Goal: Task Accomplishment & Management: Use online tool/utility

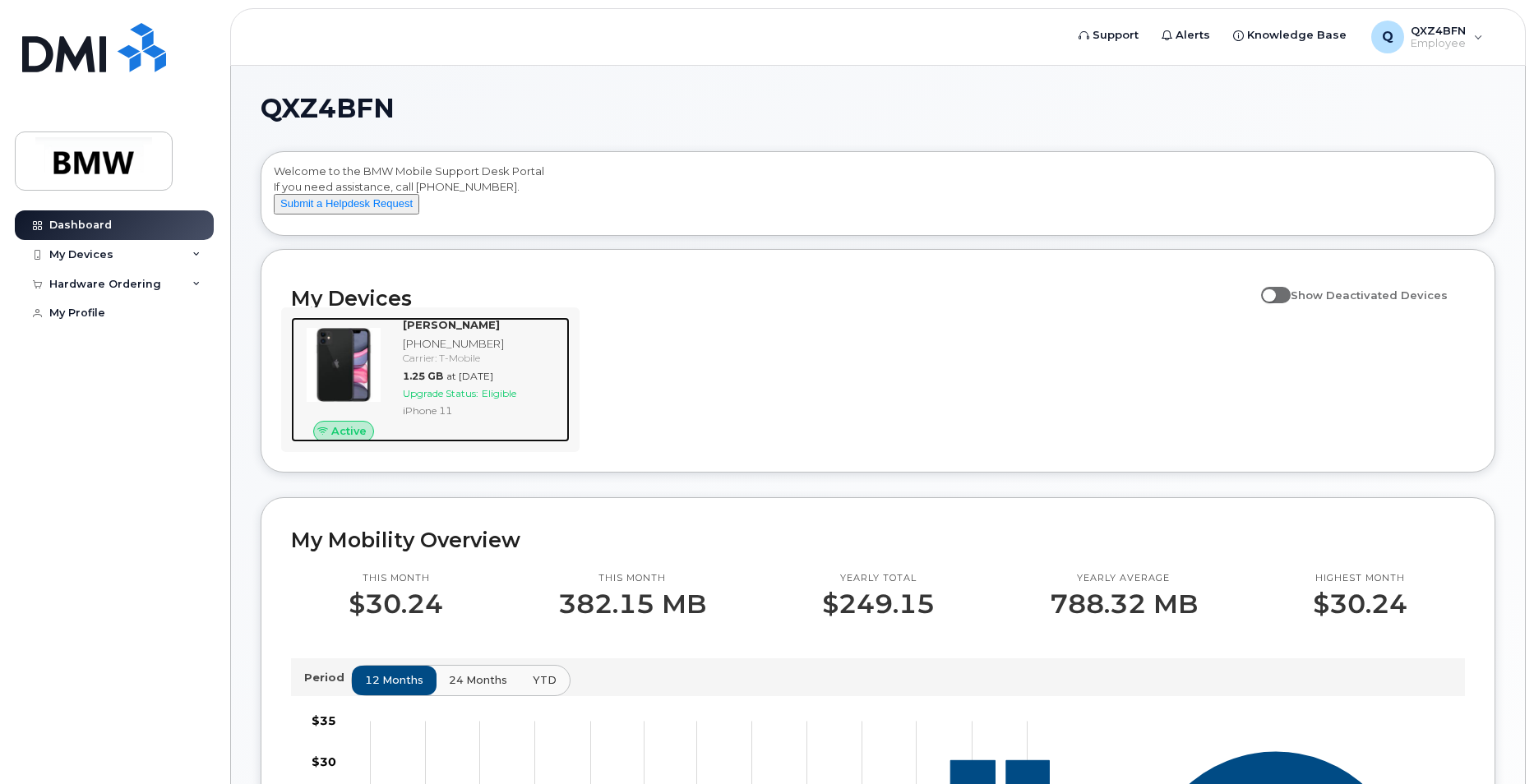
click at [345, 392] on img at bounding box center [343, 364] width 79 height 79
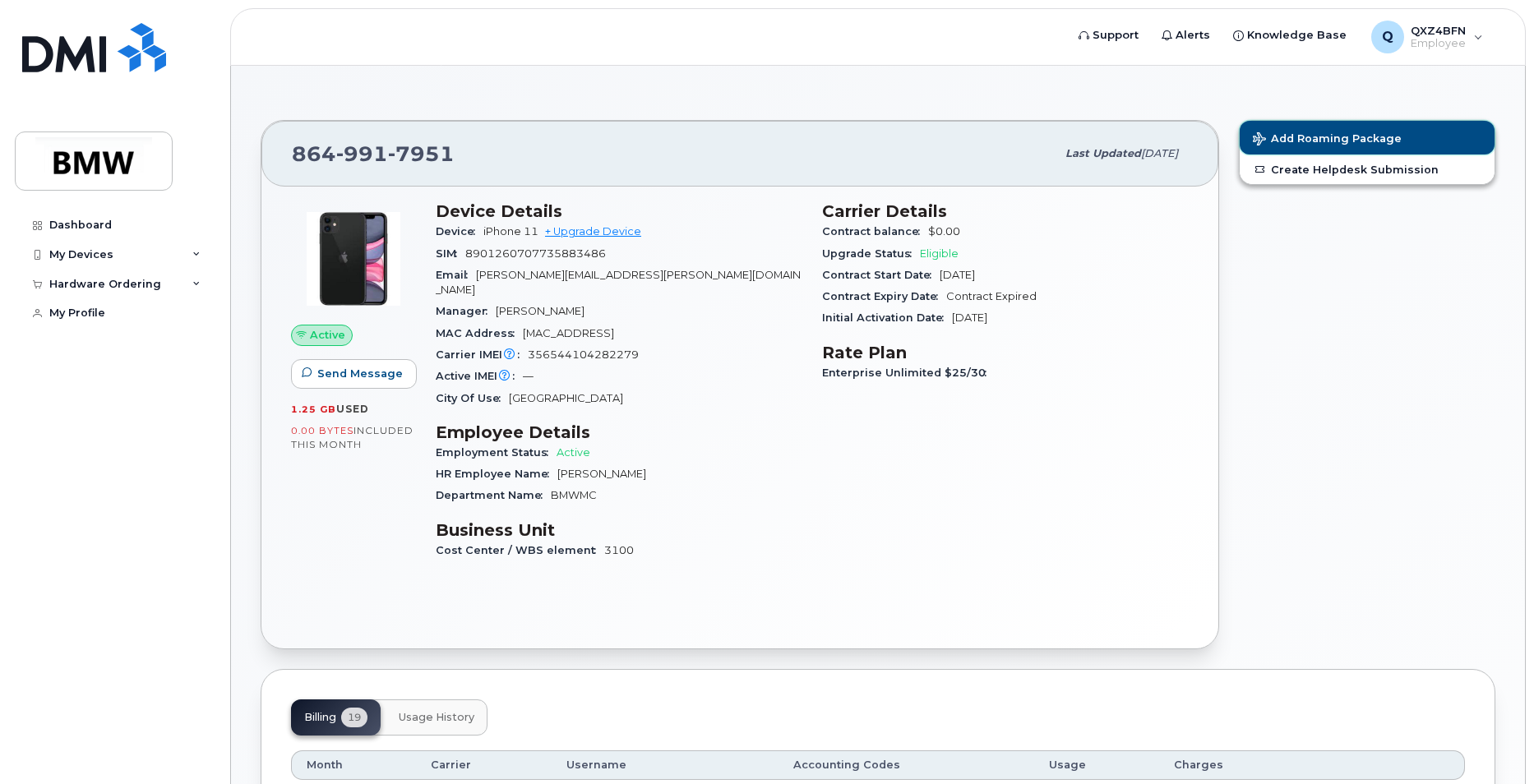
click at [1323, 140] on span "Add Roaming Package" at bounding box center [1328, 140] width 149 height 16
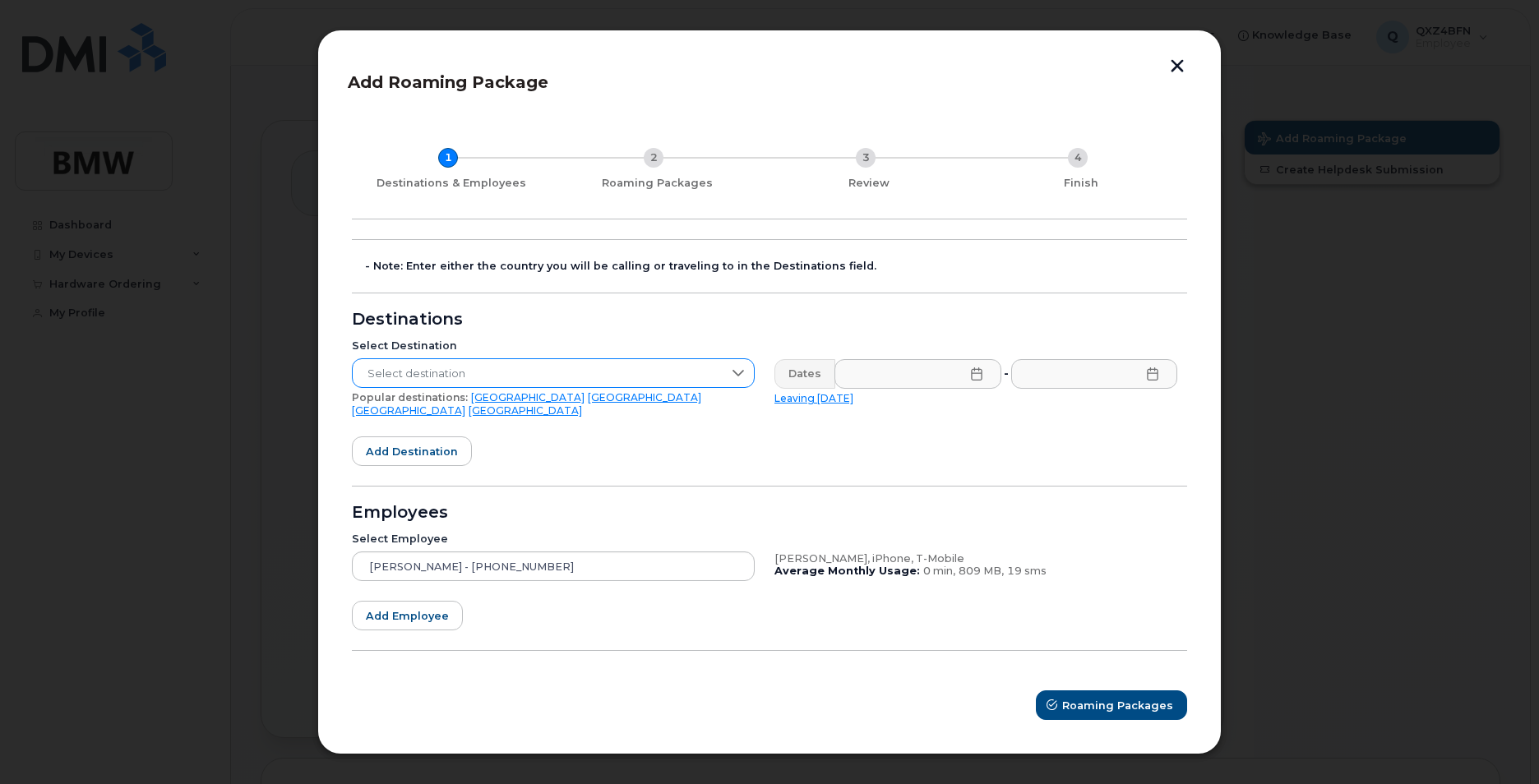
click at [737, 379] on icon at bounding box center [739, 373] width 13 height 13
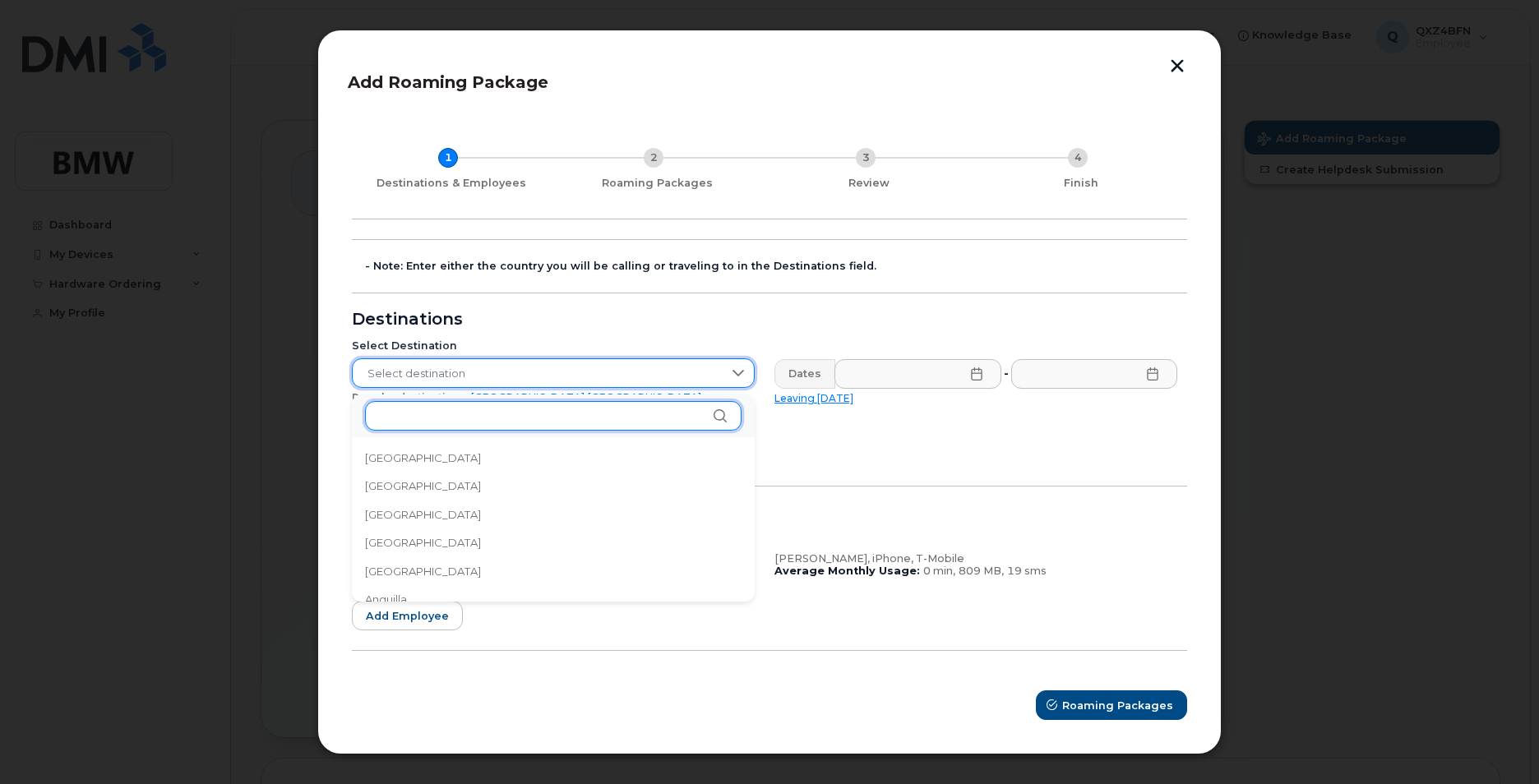
click at [504, 402] on input "text" at bounding box center [553, 416] width 377 height 30
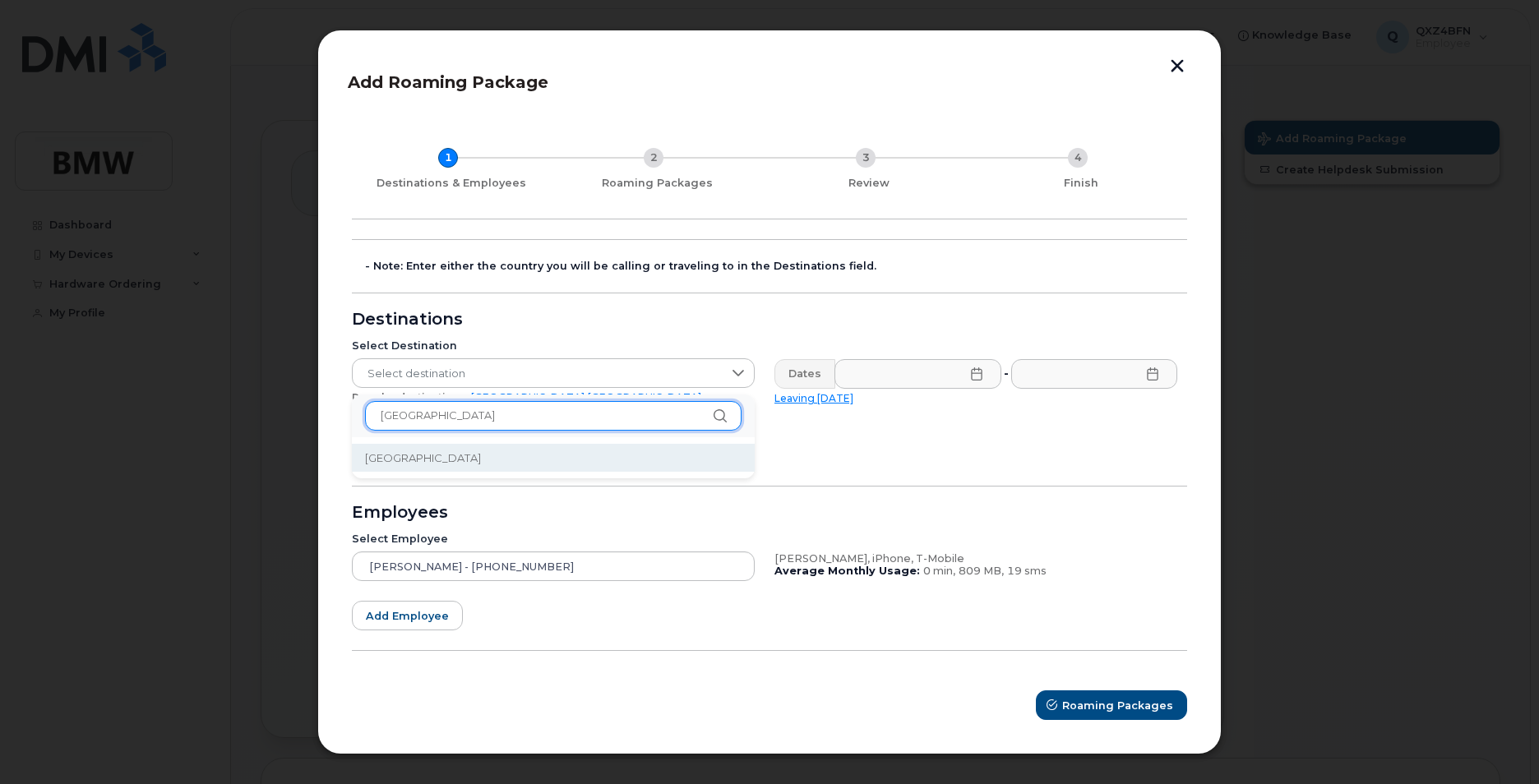
type input "Germany"
click at [437, 465] on li "Germany" at bounding box center [553, 458] width 403 height 29
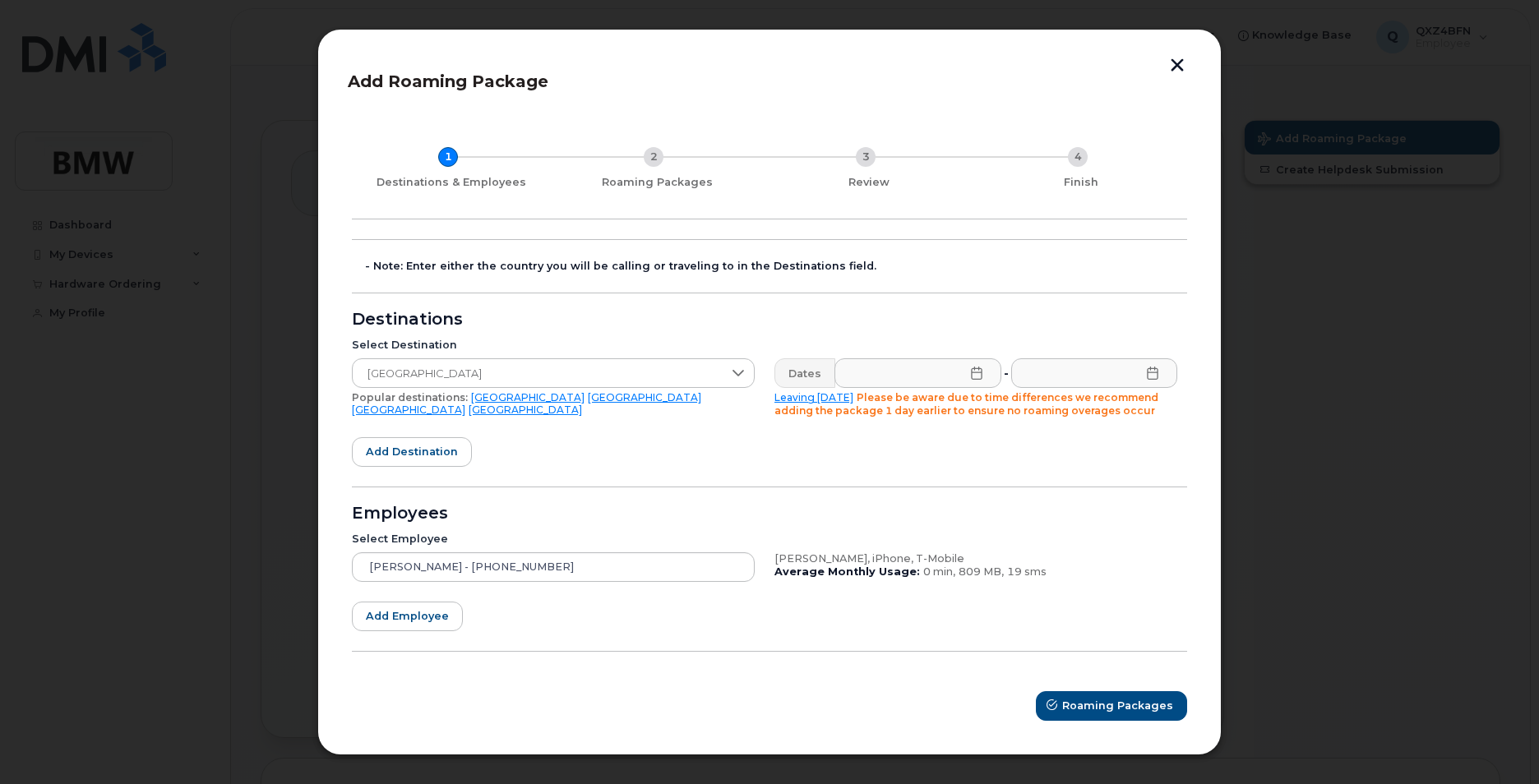
click at [972, 371] on icon at bounding box center [977, 373] width 13 height 13
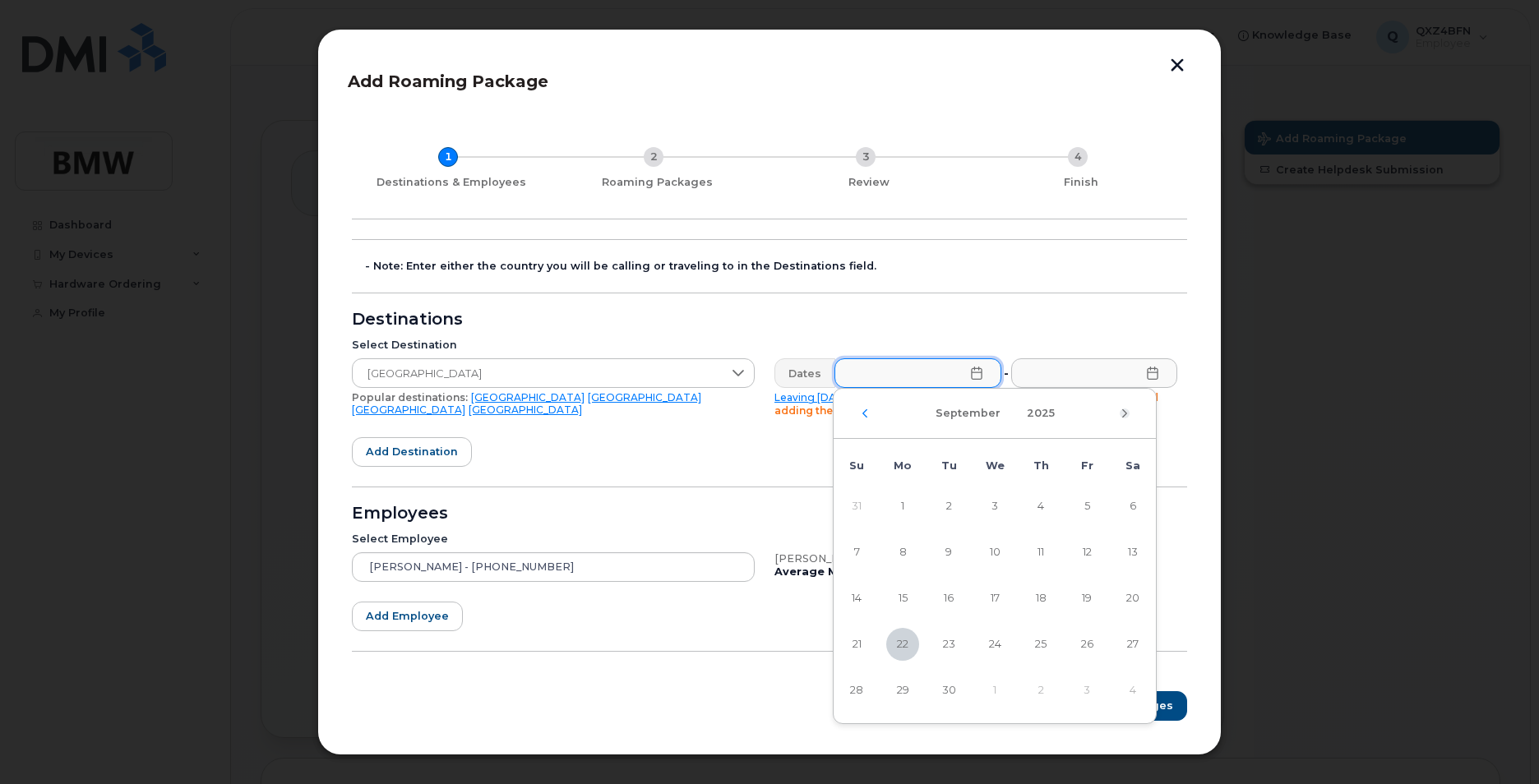
click at [1121, 416] on icon "Next Month" at bounding box center [1125, 413] width 10 height 13
click at [905, 599] on span "13" at bounding box center [903, 599] width 33 height 33
type input "10/13/2025"
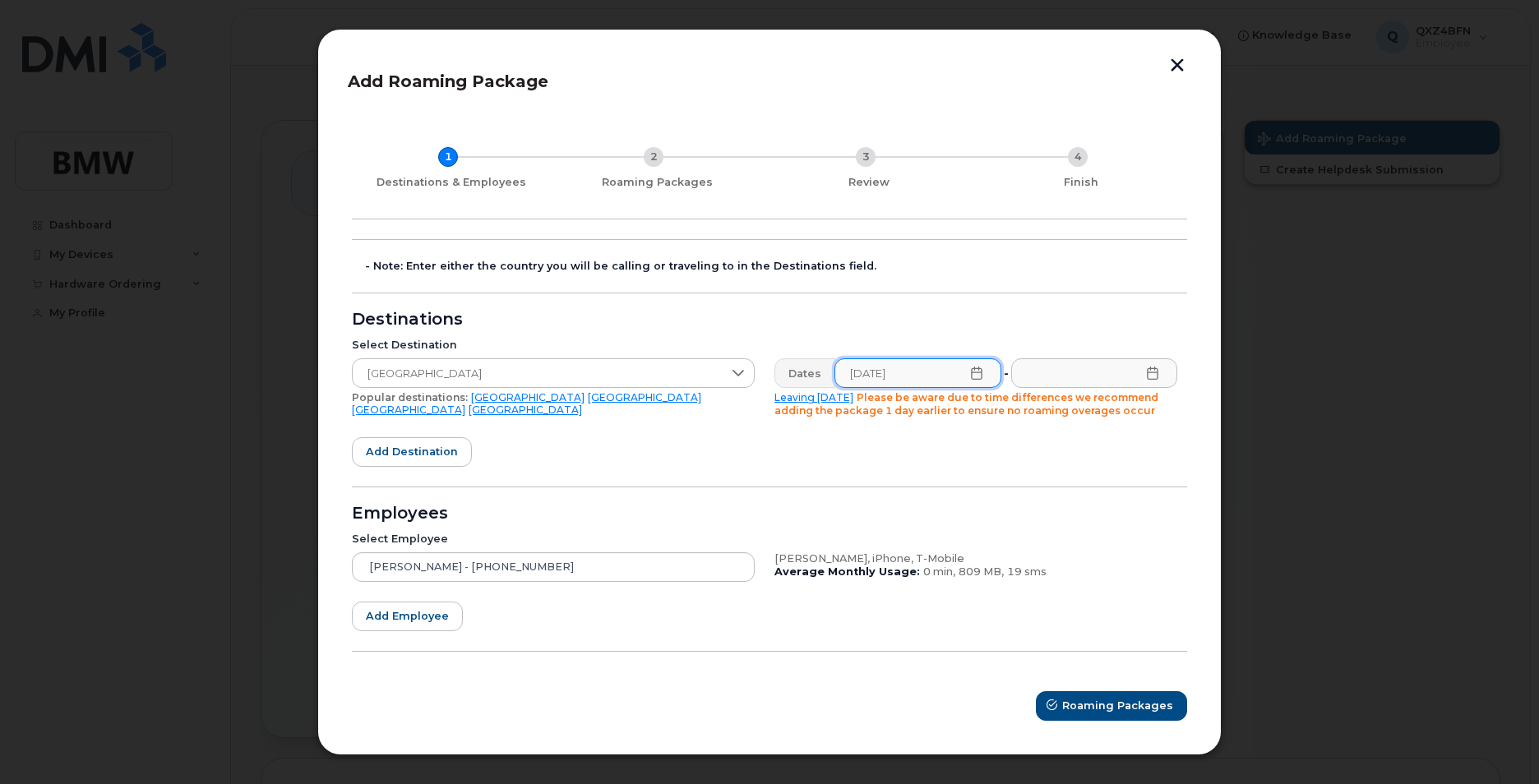
click at [1153, 374] on icon at bounding box center [1153, 373] width 13 height 13
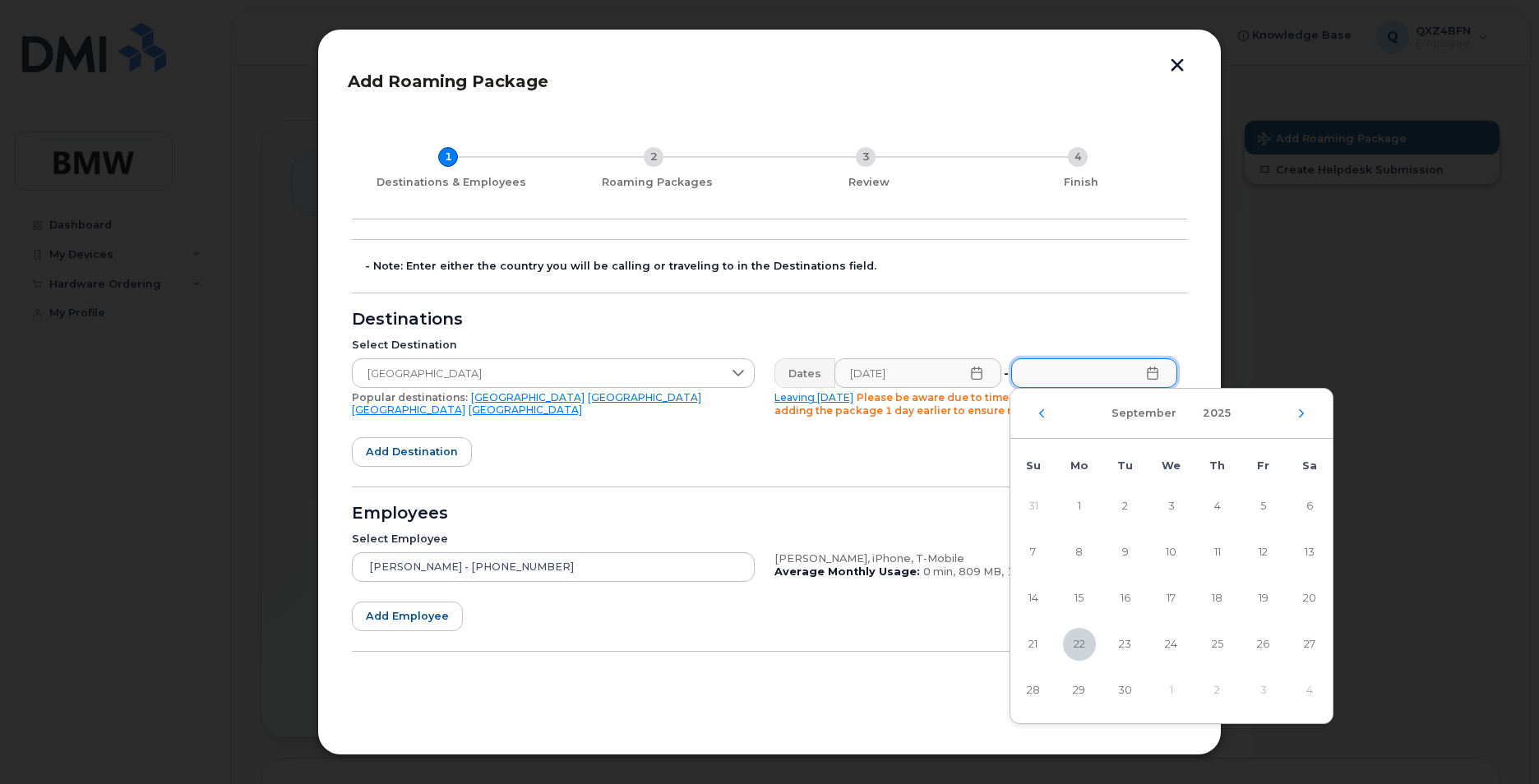
click at [1295, 407] on div "September 2025" at bounding box center [1171, 414] width 322 height 51
click at [1304, 414] on icon "Next Month" at bounding box center [1302, 413] width 10 height 13
click at [1262, 683] on span "31" at bounding box center [1264, 690] width 33 height 33
type input "10/31/2025"
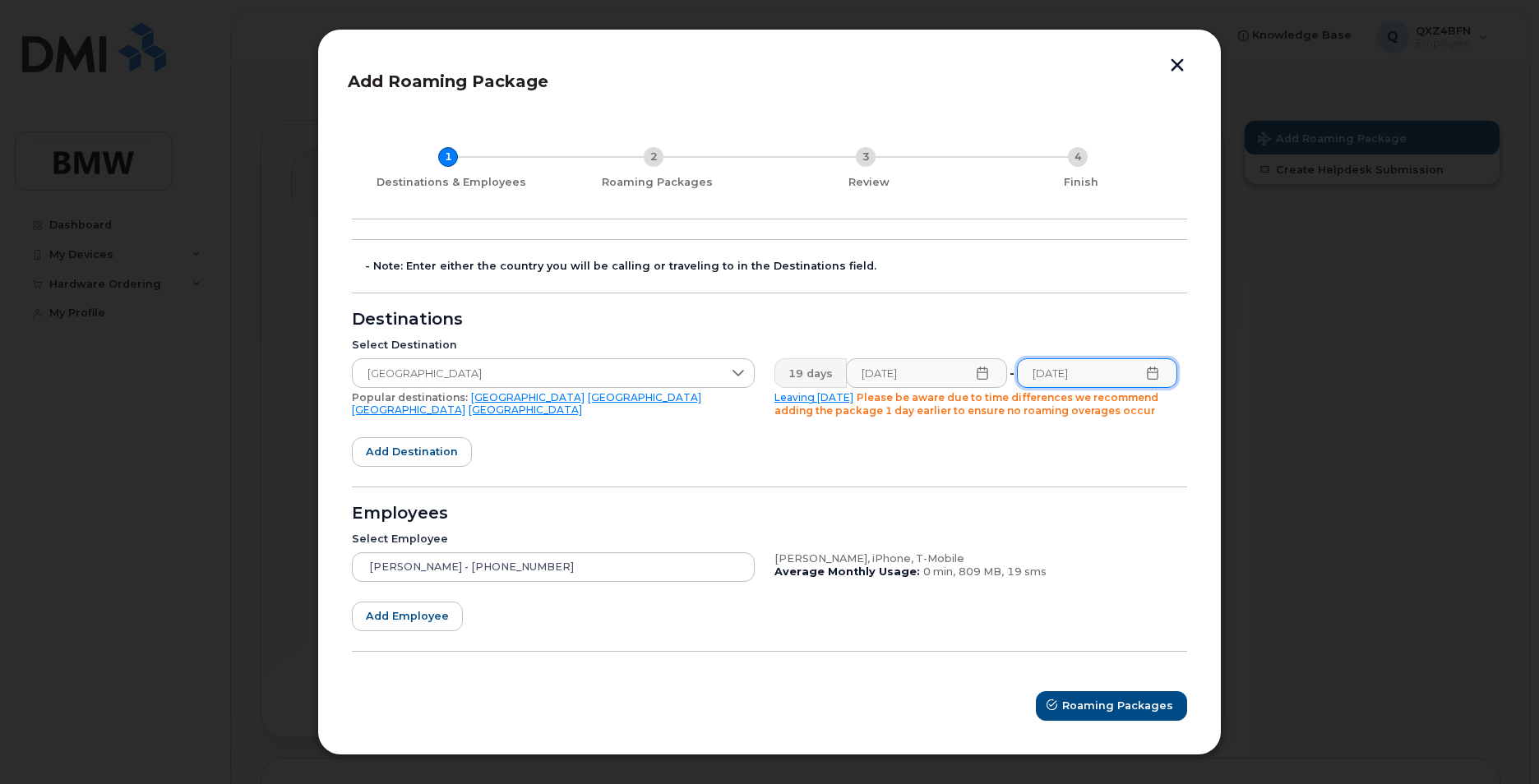
click at [665, 483] on form "- Note: Enter either the country you will be calling or traveling to in the Des…" at bounding box center [770, 480] width 836 height 482
click at [1149, 710] on span "Roaming Packages" at bounding box center [1119, 705] width 111 height 16
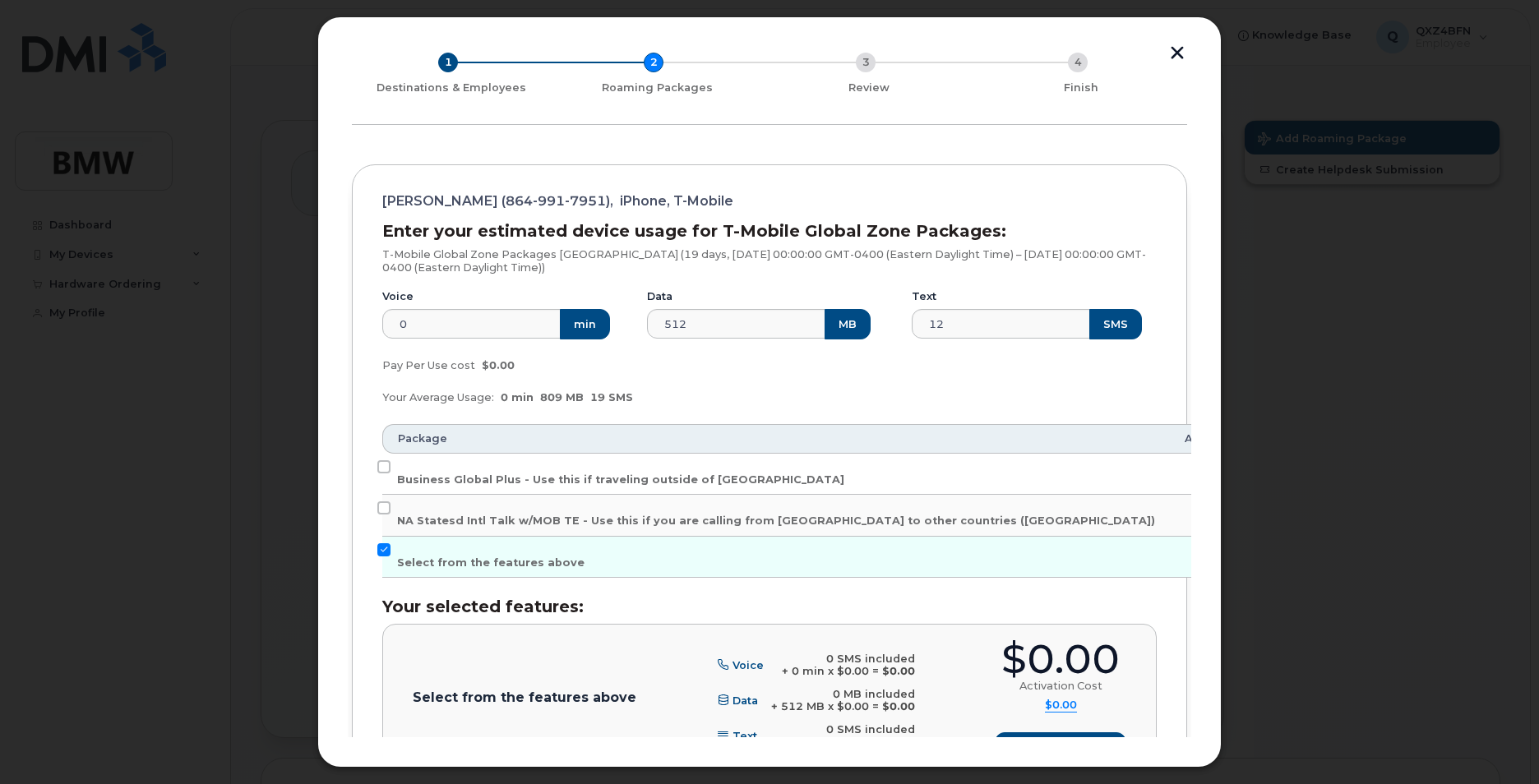
scroll to position [165, 0]
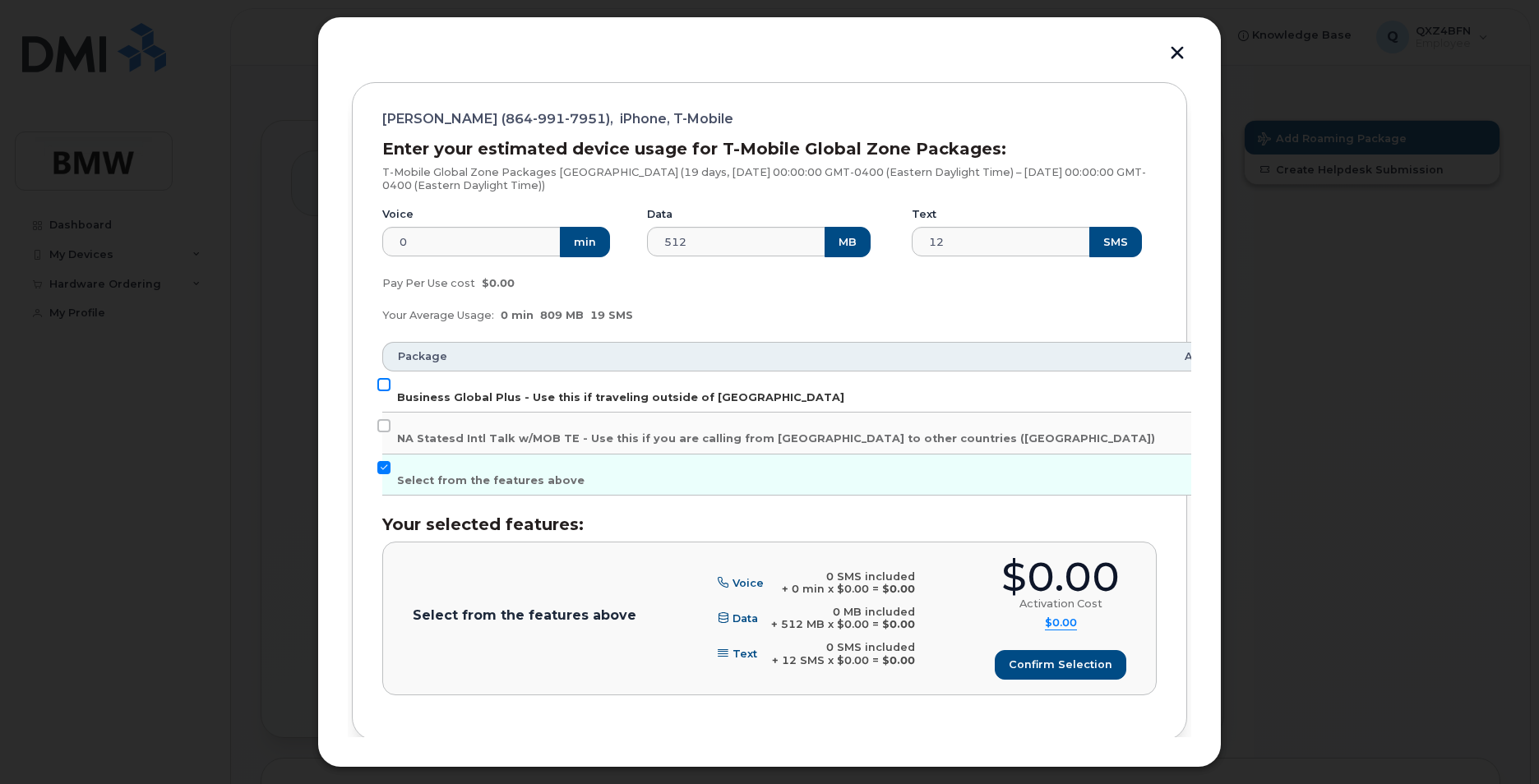
click at [380, 387] on input "Business Global Plus - Use this if traveling outside of North America" at bounding box center [384, 385] width 13 height 13
checkbox input "true"
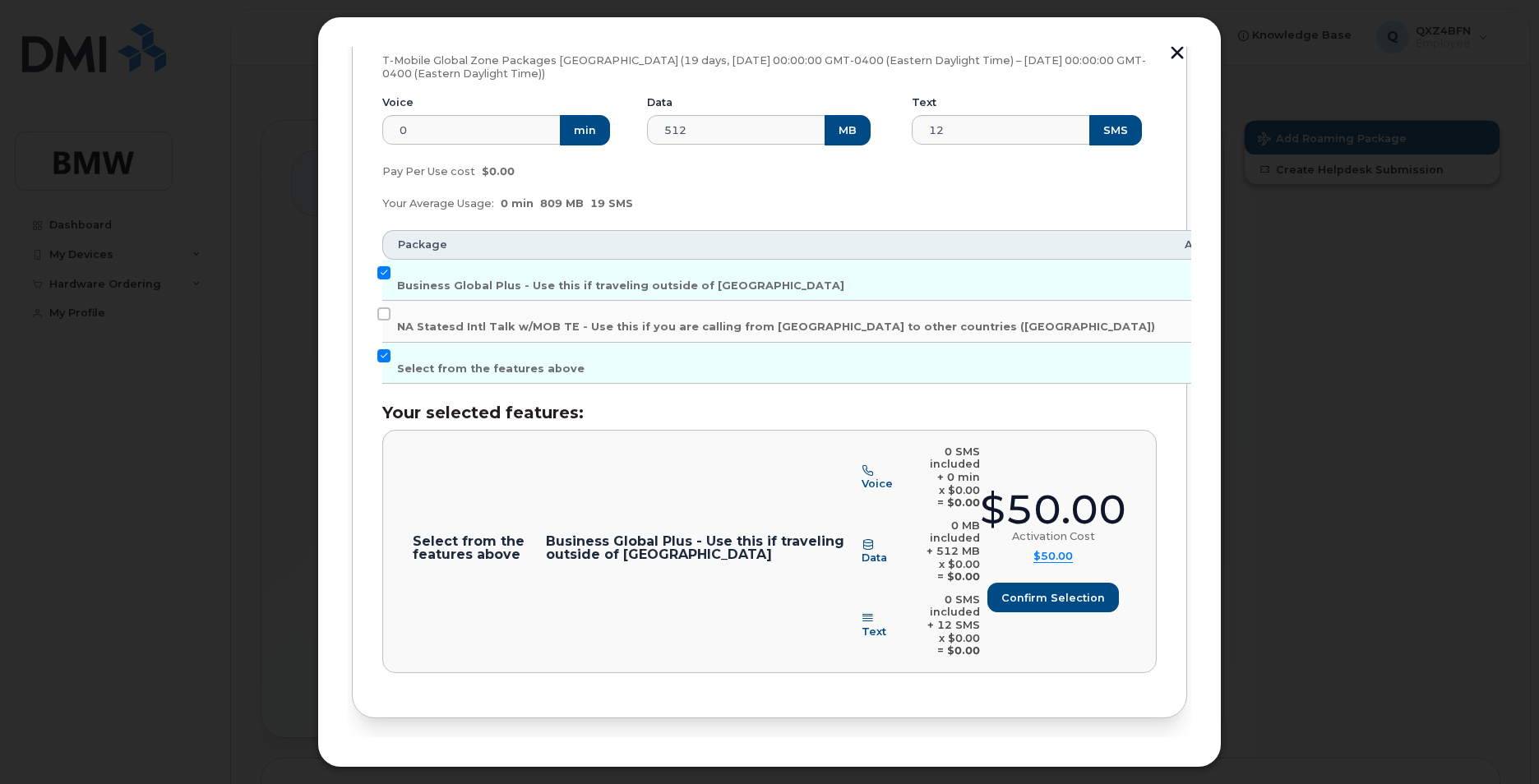
scroll to position [279, 0]
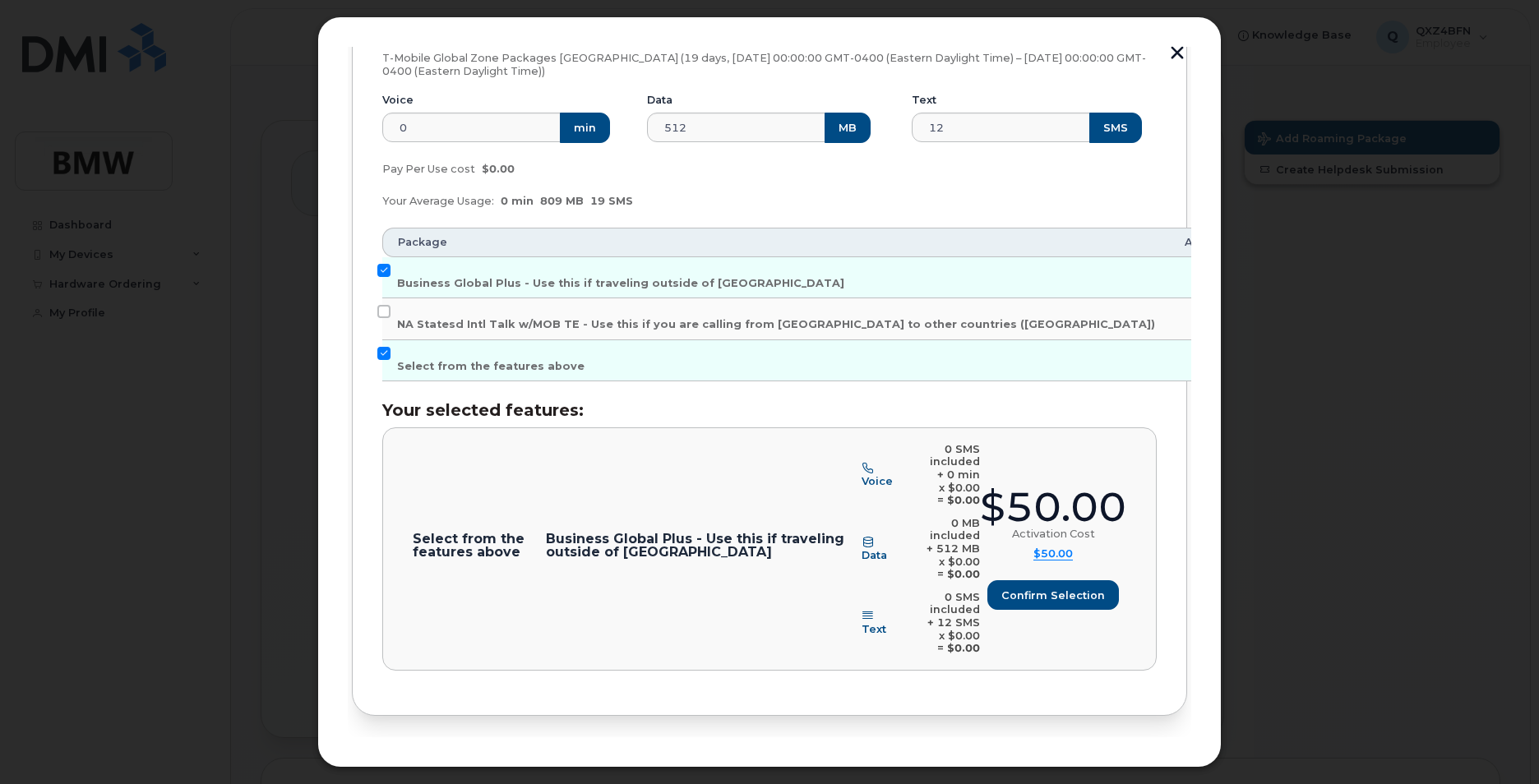
click at [1146, 762] on span "Review" at bounding box center [1141, 769] width 41 height 16
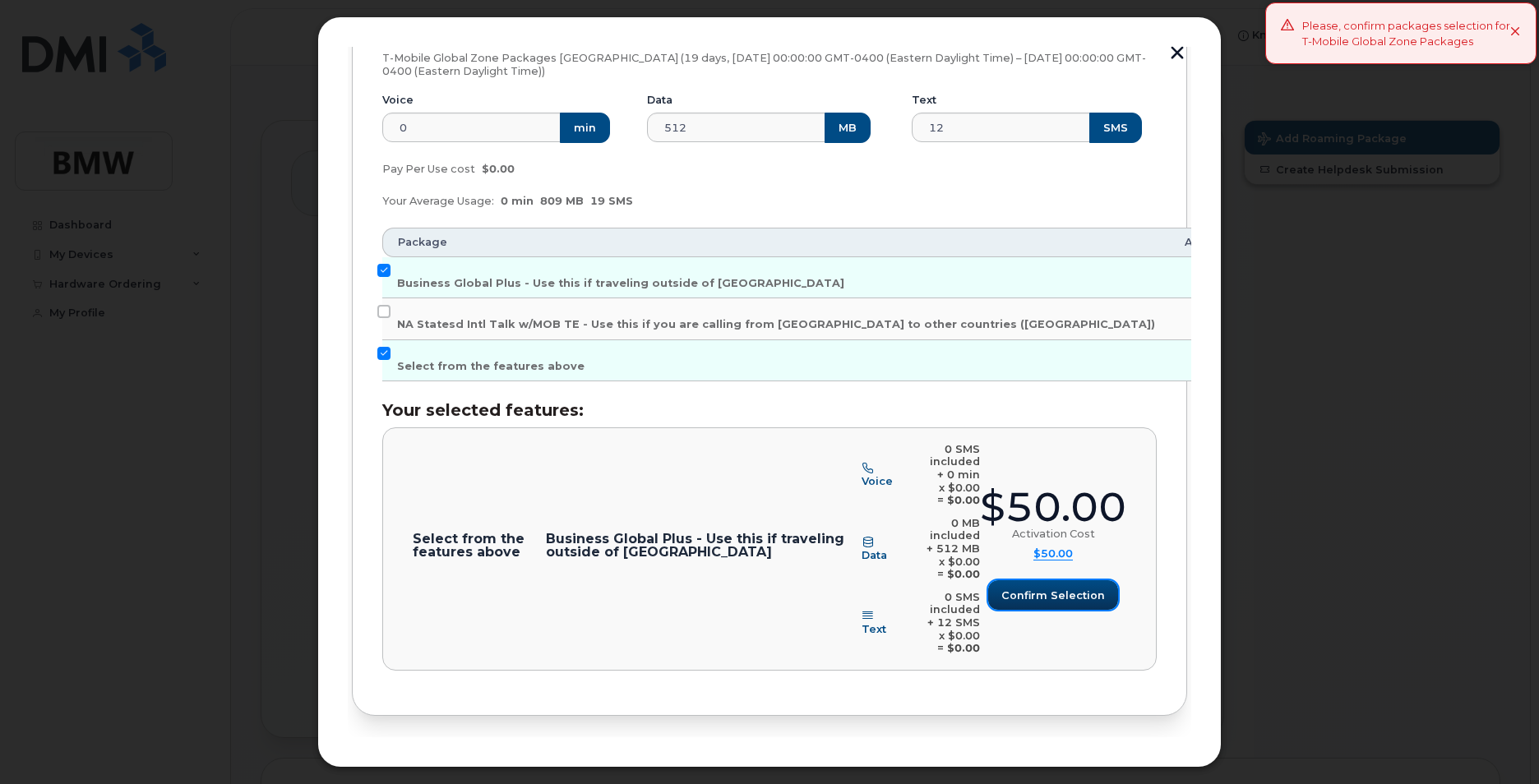
click at [1060, 588] on span "Confirm selection" at bounding box center [1053, 595] width 104 height 16
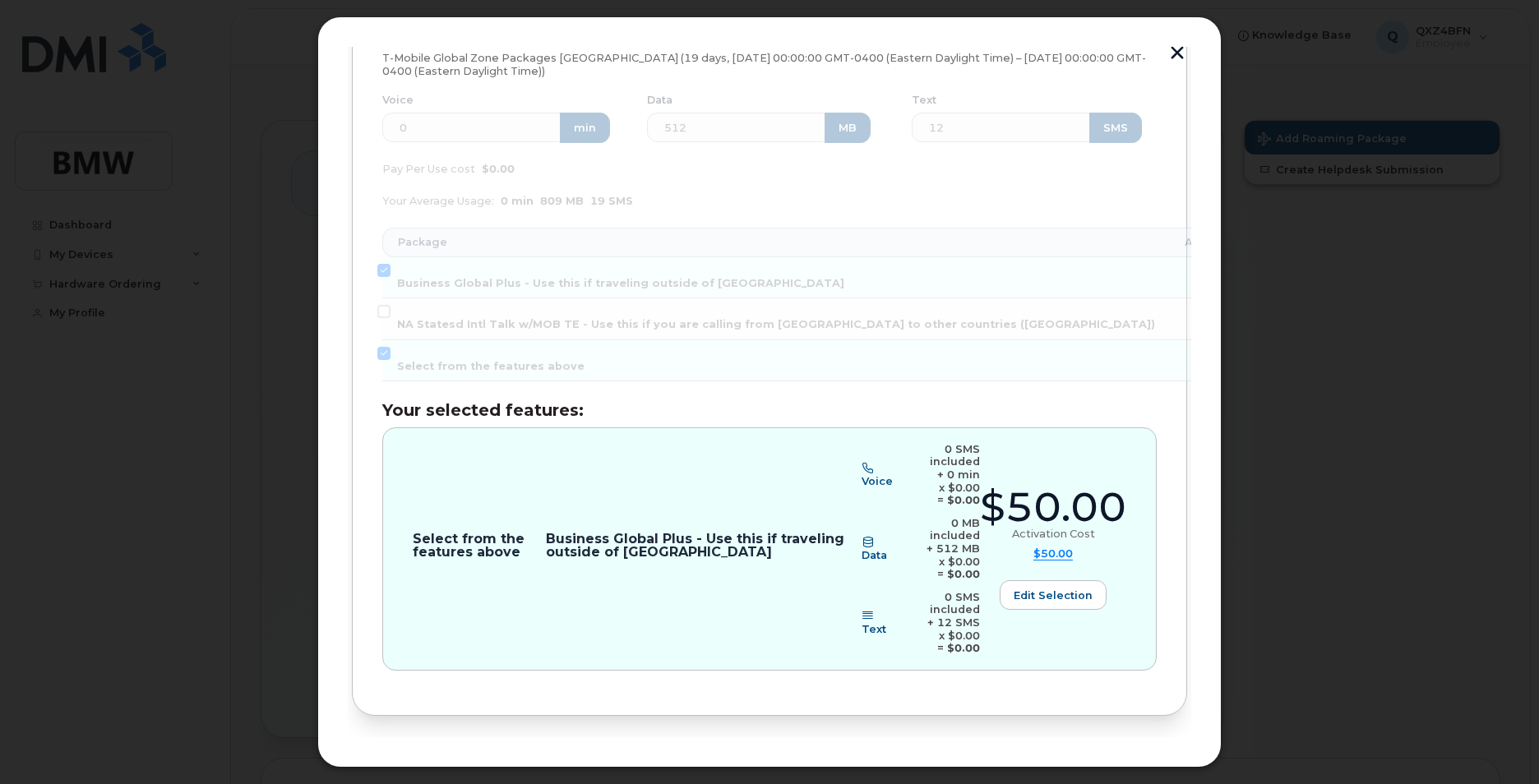
click at [1156, 762] on span "Review" at bounding box center [1141, 769] width 41 height 16
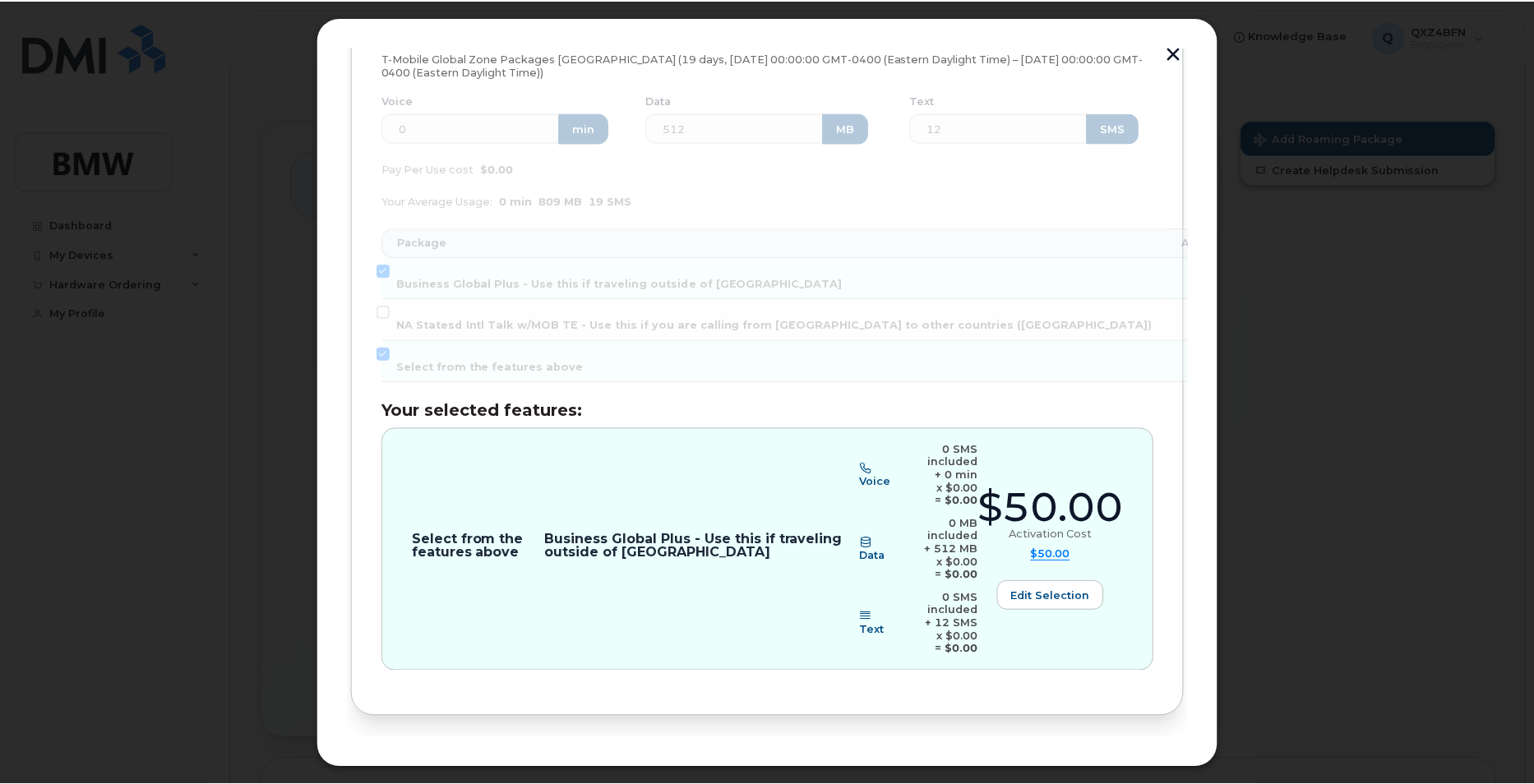
scroll to position [0, 0]
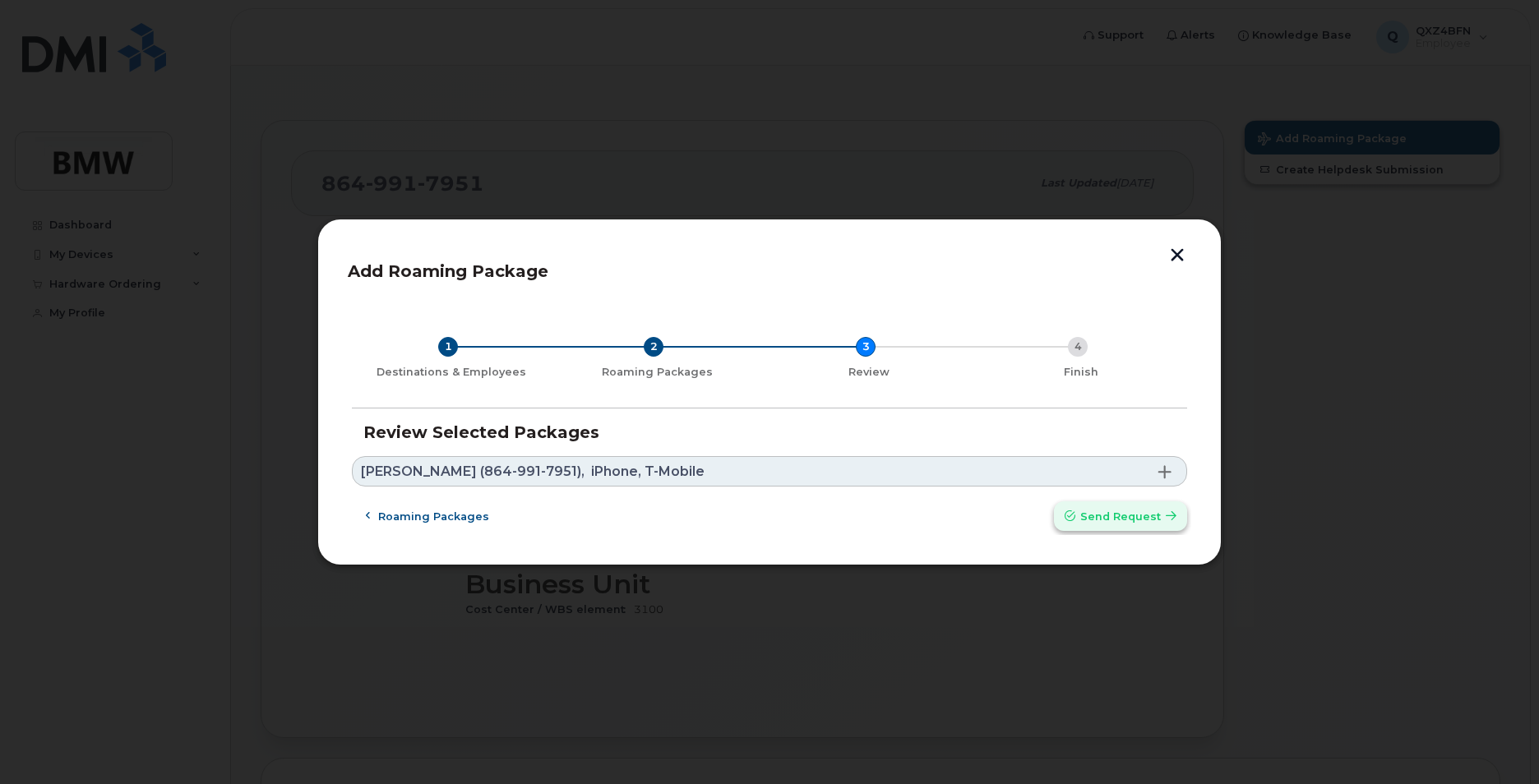
click at [1103, 520] on span "Send request" at bounding box center [1120, 516] width 80 height 16
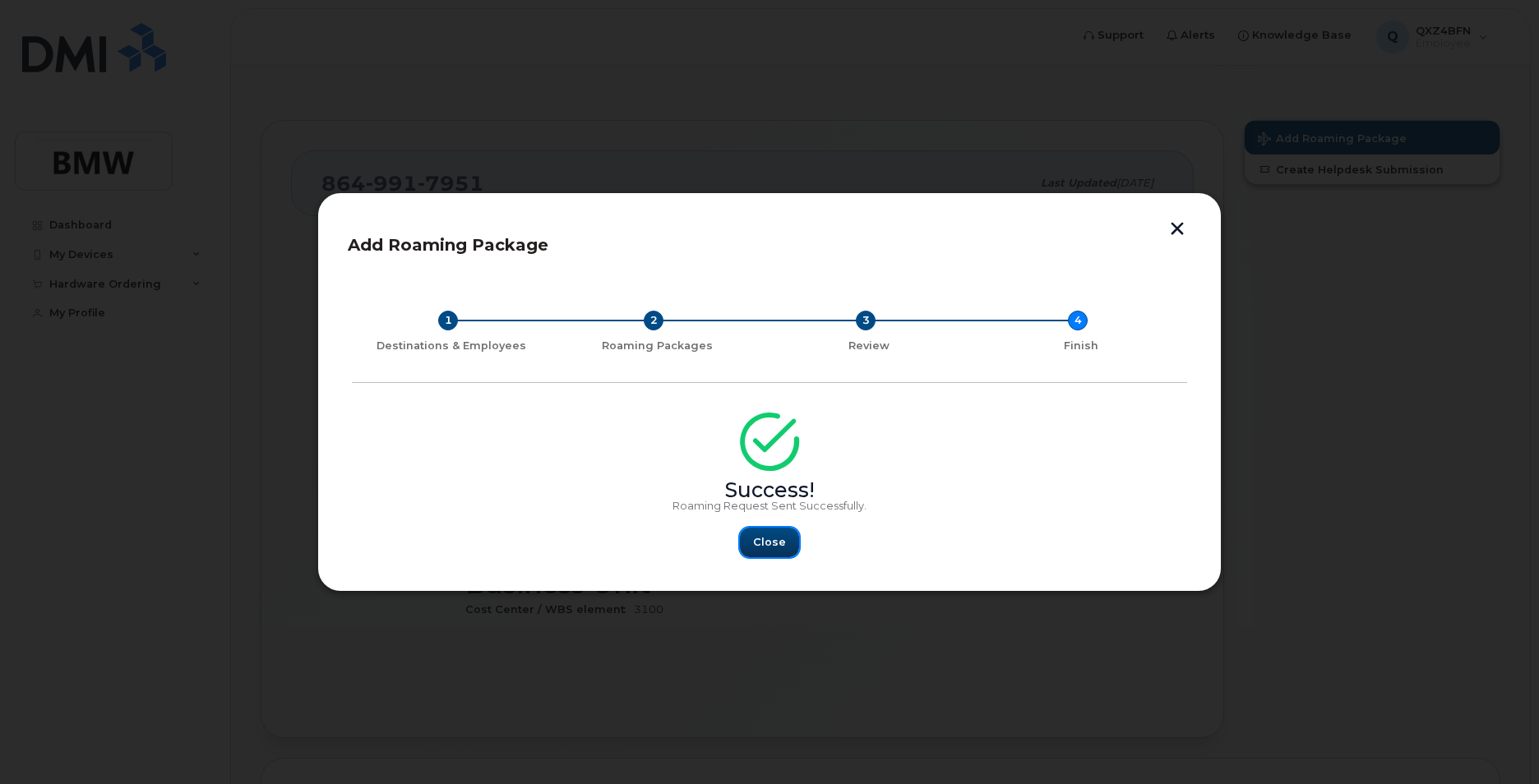
click at [785, 533] on button "Close" at bounding box center [769, 542] width 59 height 30
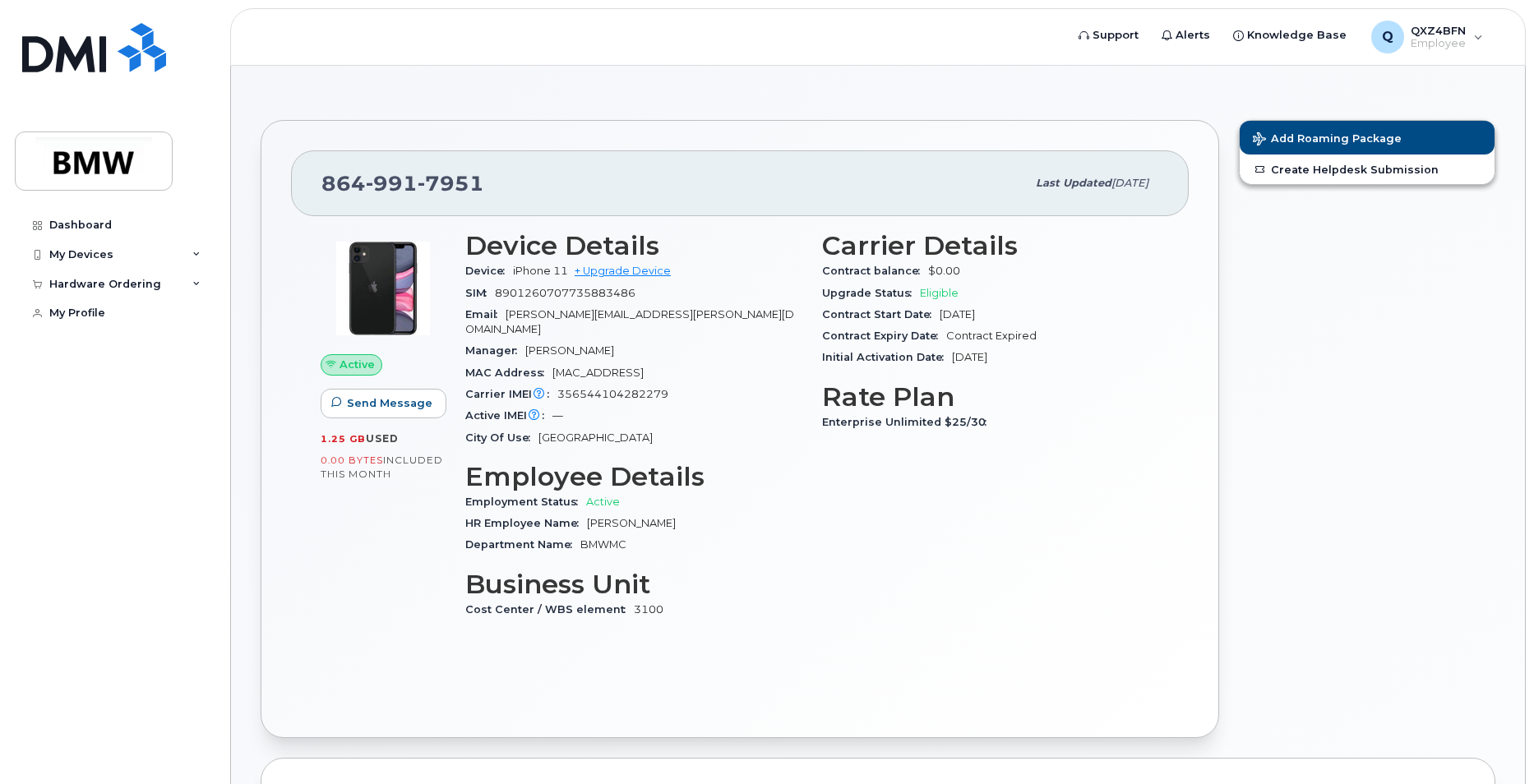
scroll to position [411, 0]
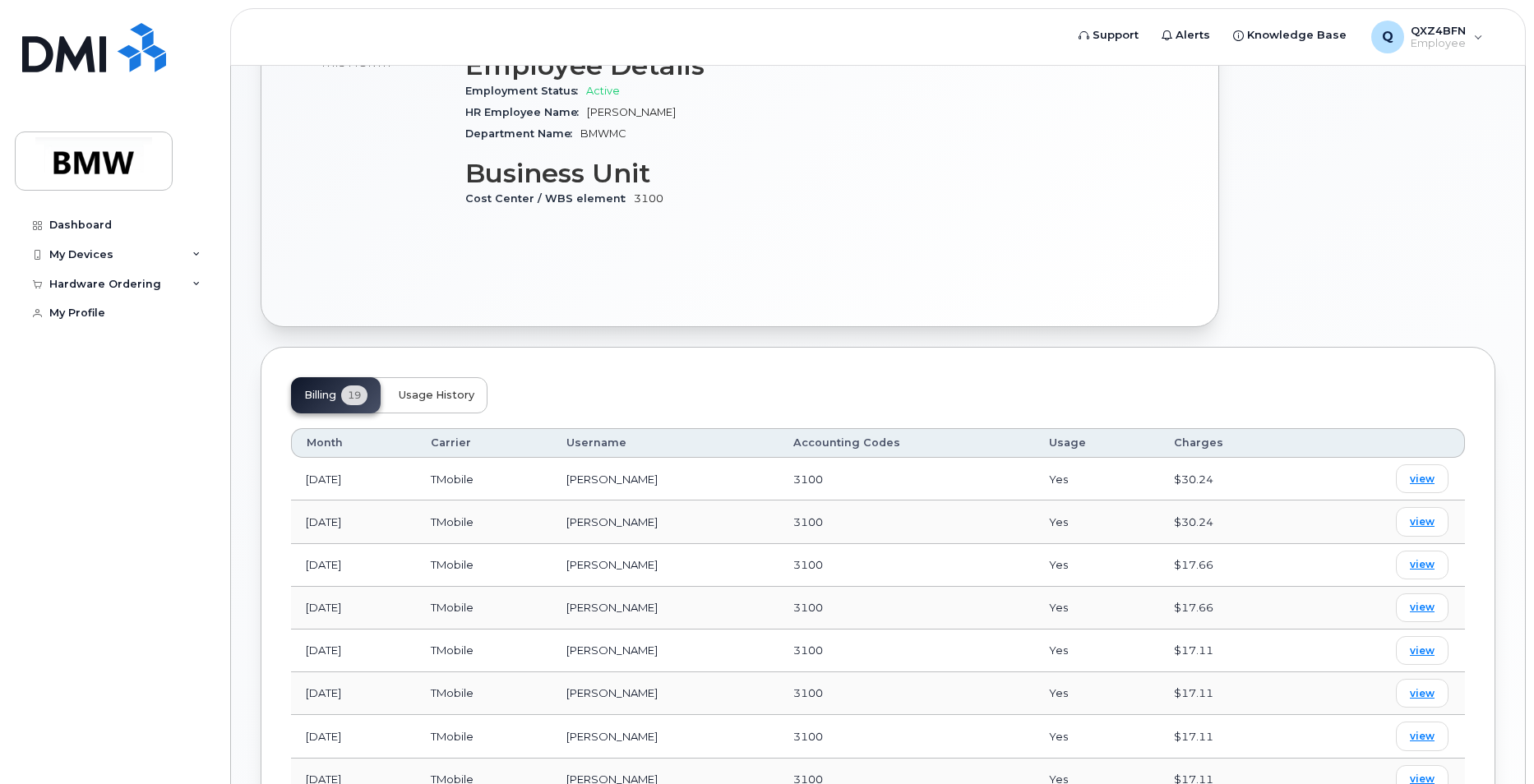
click at [441, 389] on span "Usage History" at bounding box center [436, 396] width 75 height 13
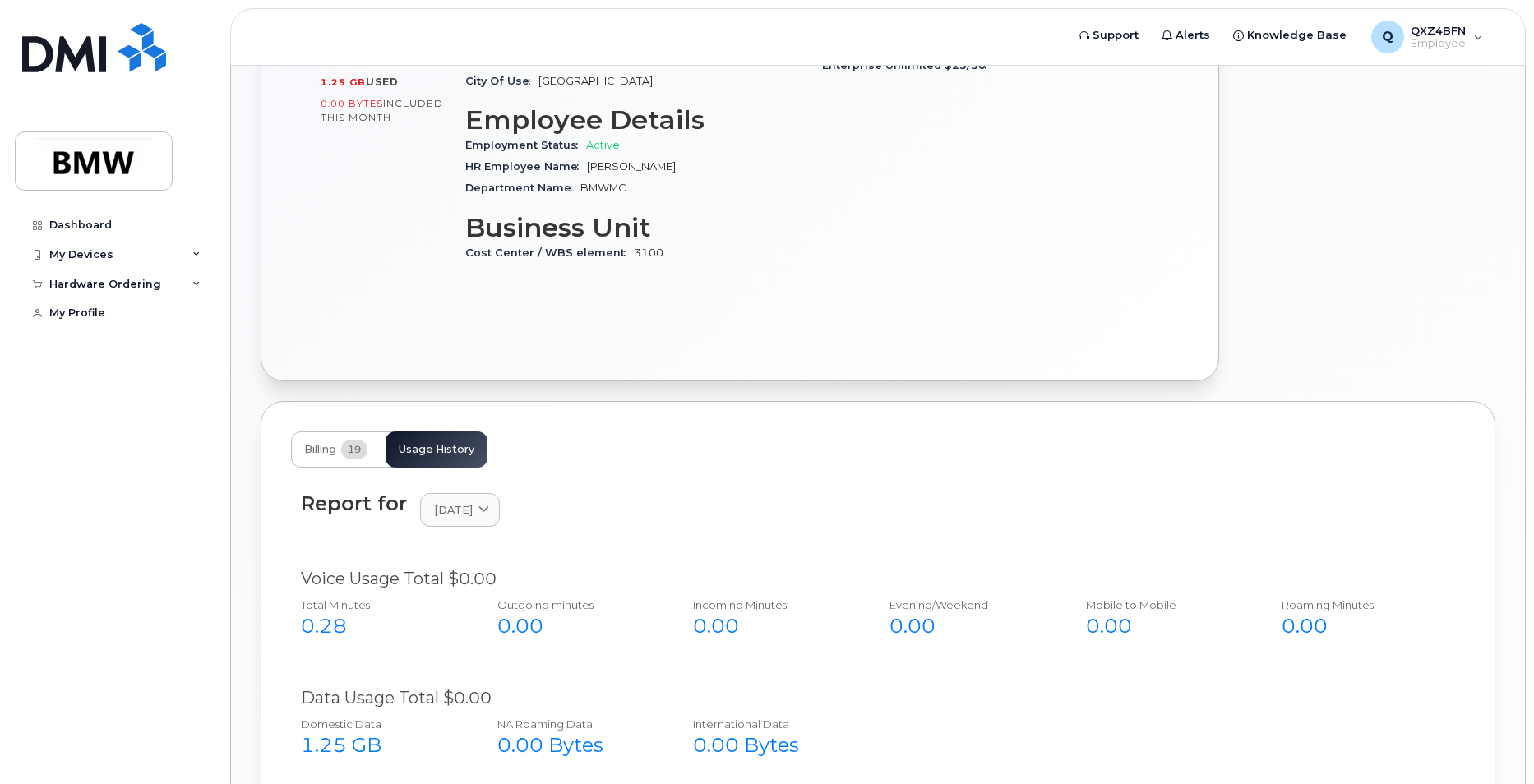
scroll to position [0, 0]
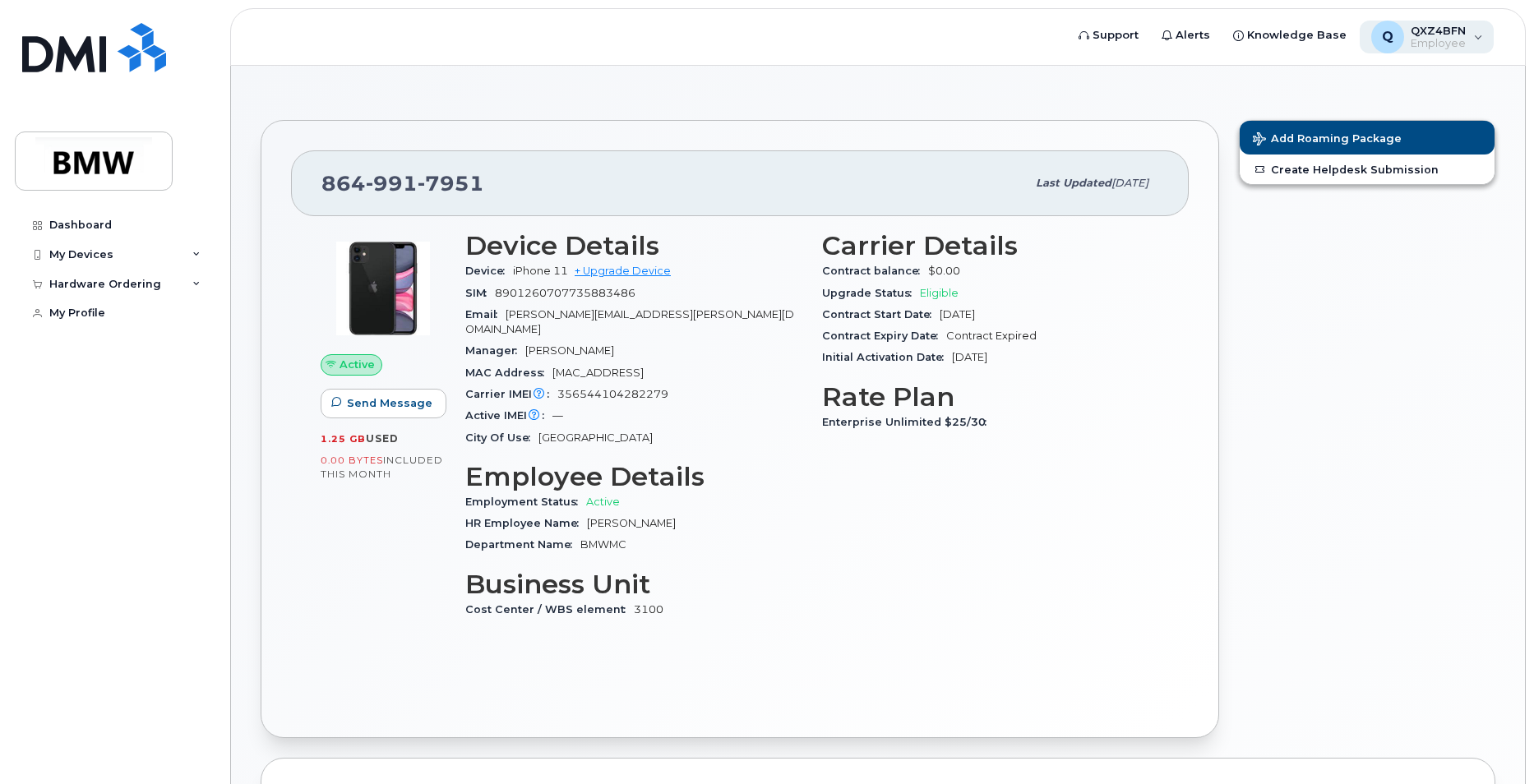
click at [1485, 36] on div "Q QXZ4BFN Employee" at bounding box center [1427, 37] width 135 height 33
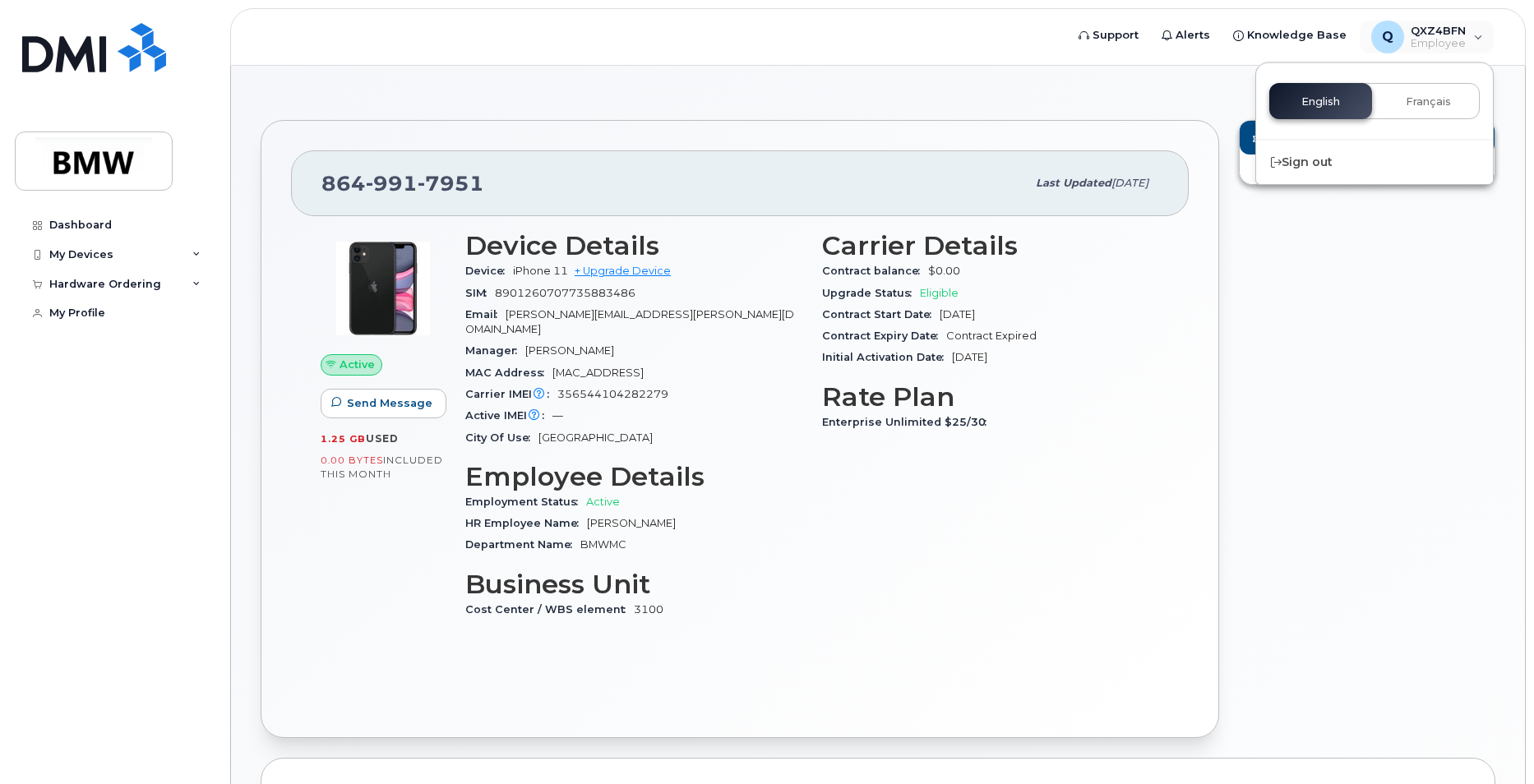
click at [1049, 95] on section "864 991 7951 Last updated Aug 13, 2025 Active Send Message 1.25 GB  used 0.00 B…" at bounding box center [878, 711] width 1235 height 1233
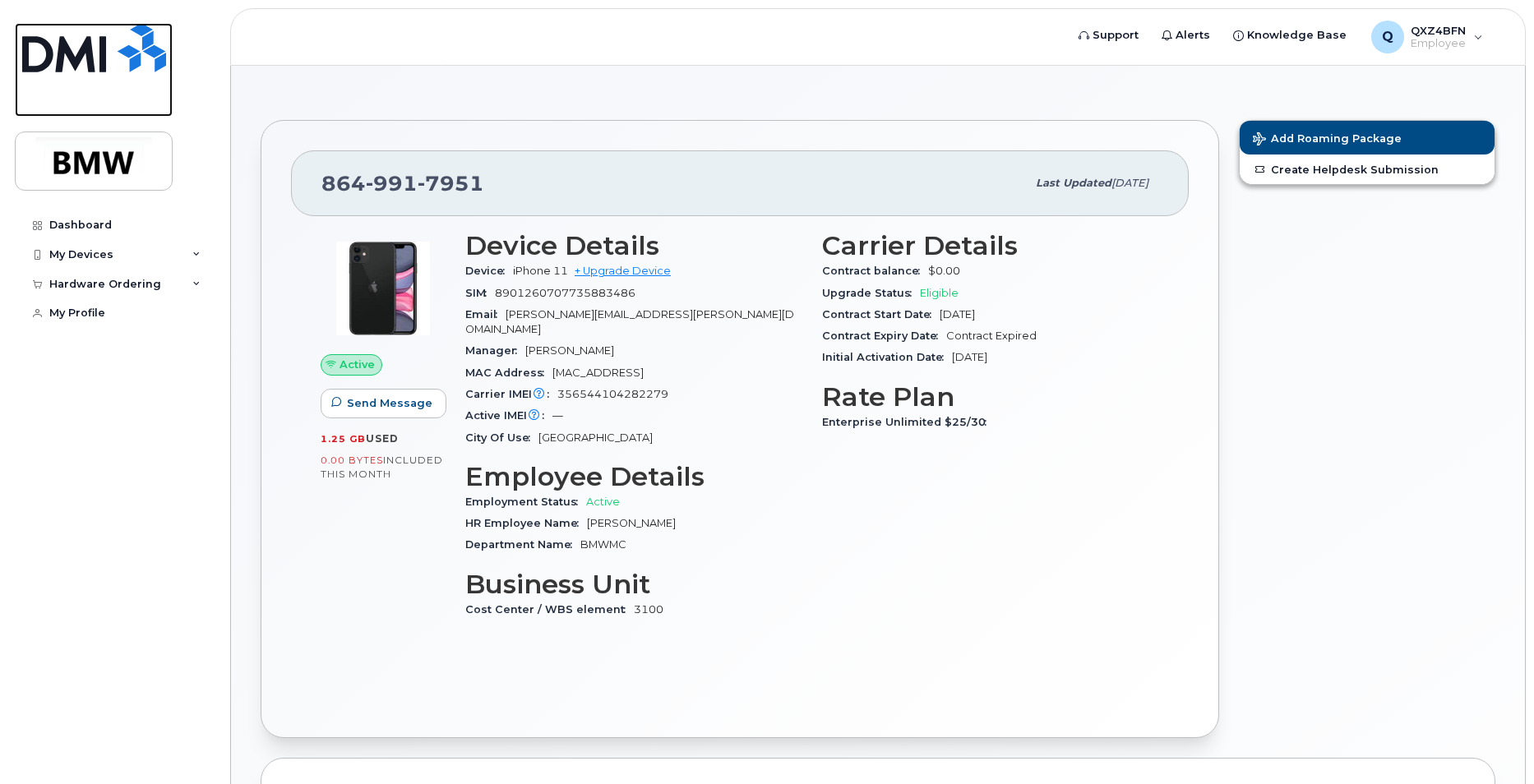
click at [70, 51] on img at bounding box center [94, 48] width 144 height 50
